Goal: Check status: Check status

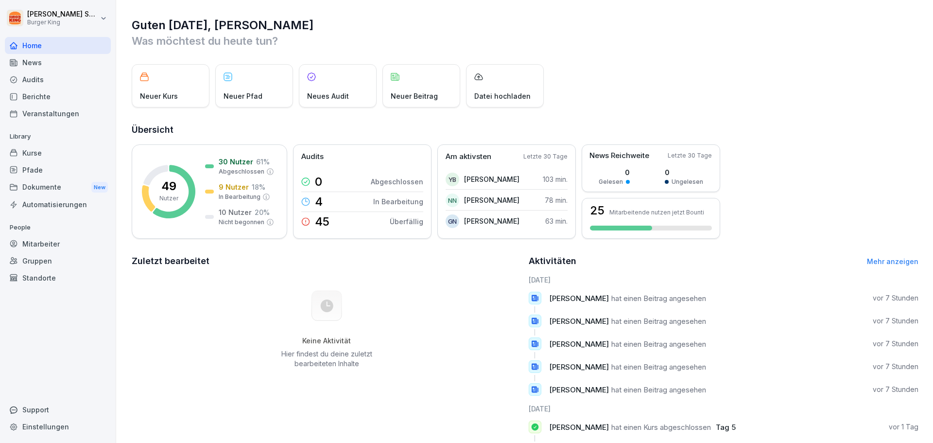
click at [21, 46] on div "Home" at bounding box center [58, 45] width 106 height 17
click at [40, 84] on div "Audits" at bounding box center [58, 79] width 106 height 17
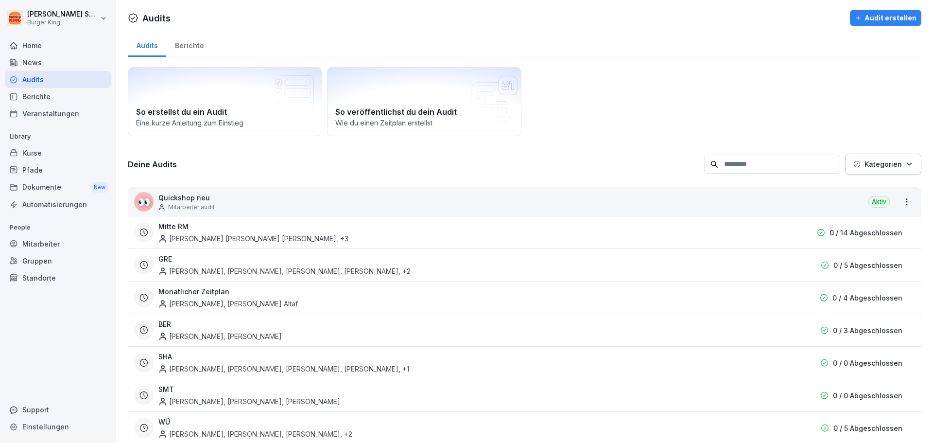
click at [31, 243] on div "Mitarbeiter" at bounding box center [58, 243] width 106 height 17
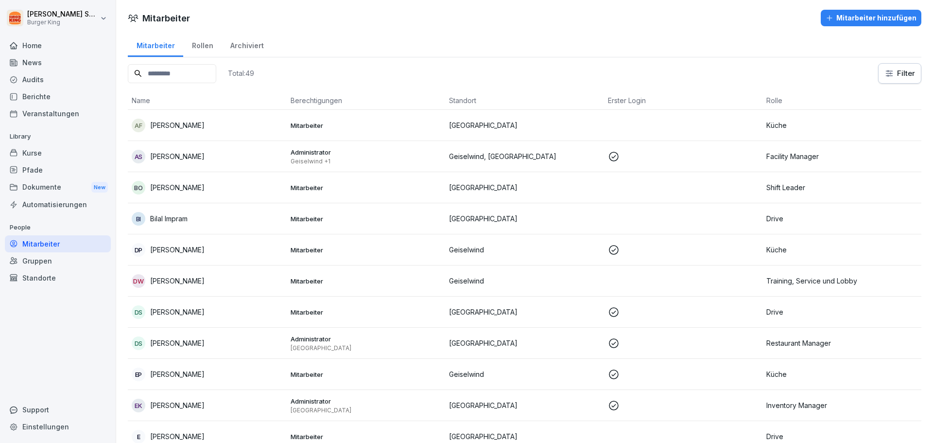
click at [191, 154] on p "[PERSON_NAME]" at bounding box center [177, 156] width 54 height 10
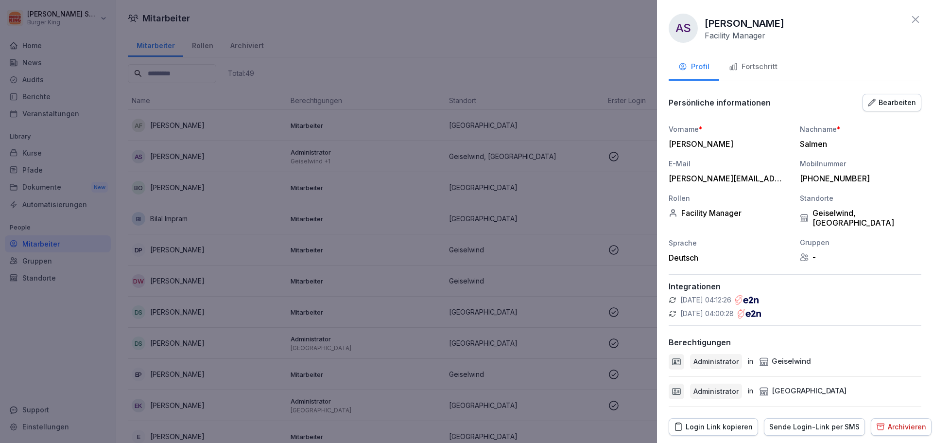
click at [741, 61] on div "Fortschritt" at bounding box center [753, 66] width 49 height 11
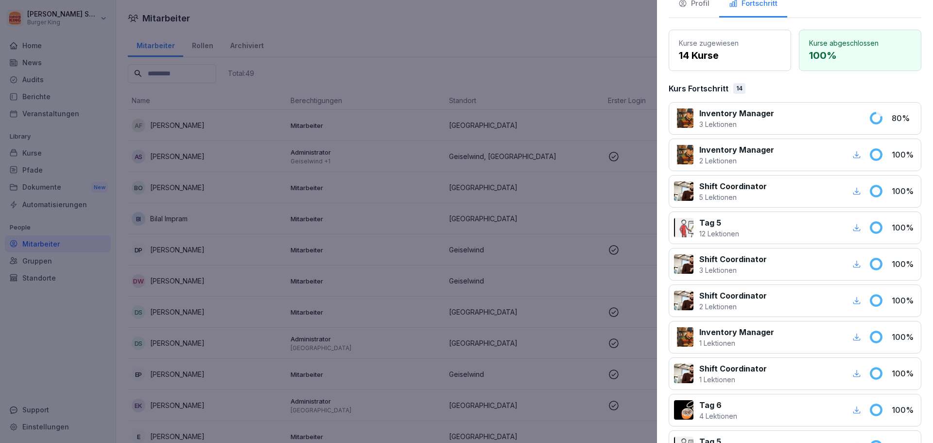
scroll to position [15, 0]
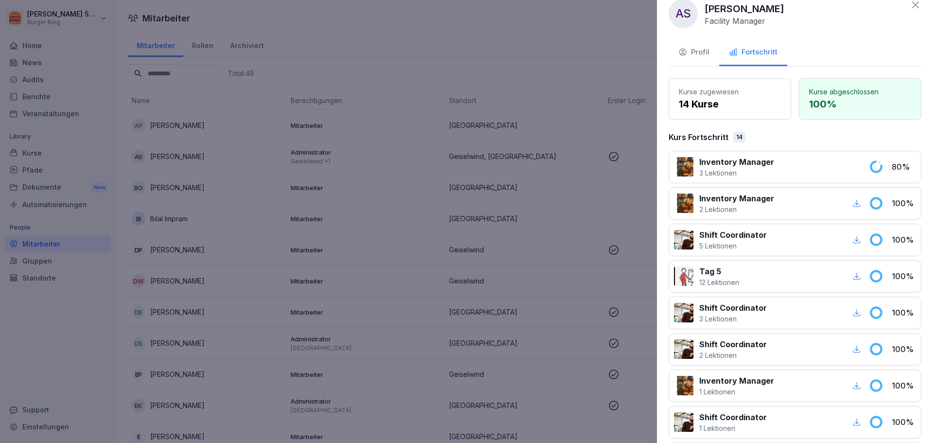
click at [775, 166] on div "Inventory Manager 3 Lektionen" at bounding box center [768, 167] width 189 height 22
click at [704, 170] on p "3 Lektionen" at bounding box center [736, 173] width 75 height 10
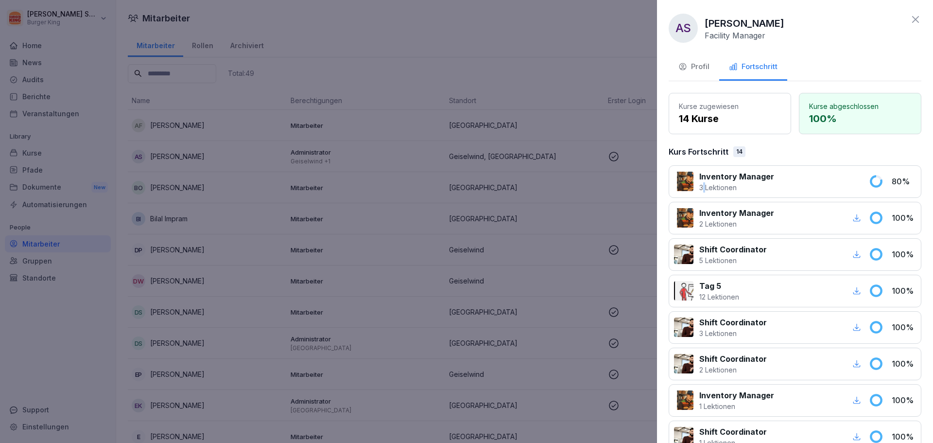
click at [706, 68] on div "Profil" at bounding box center [693, 66] width 31 height 11
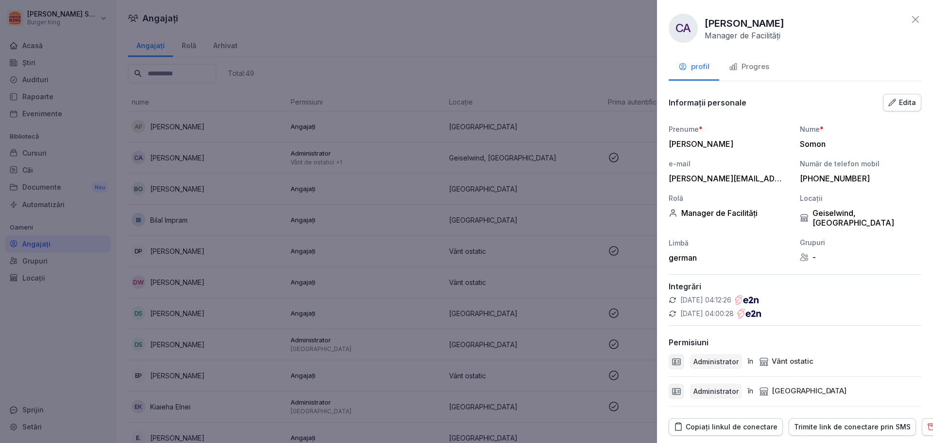
click at [616, 26] on div at bounding box center [466, 221] width 933 height 443
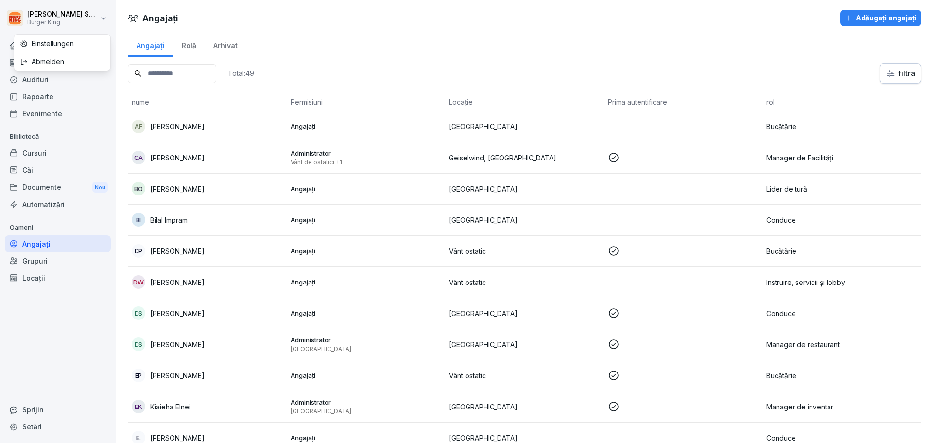
click at [44, 13] on html "[PERSON_NAME] Burger King Acasă Ştiri Audituri Rapoarte Evenimente Bibliotecă C…" at bounding box center [466, 221] width 933 height 443
click at [341, 4] on html "[PERSON_NAME] Burger King Acasă Ştiri Audituri Rapoarte Evenimente Bibliotecă C…" at bounding box center [466, 221] width 933 height 443
